Goal: Transaction & Acquisition: Purchase product/service

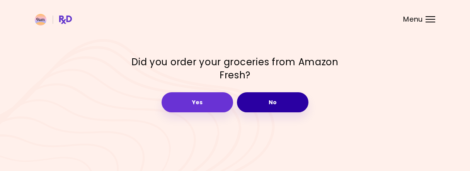
click at [285, 101] on button "No" at bounding box center [273, 102] width 72 height 20
